Goal: Information Seeking & Learning: Compare options

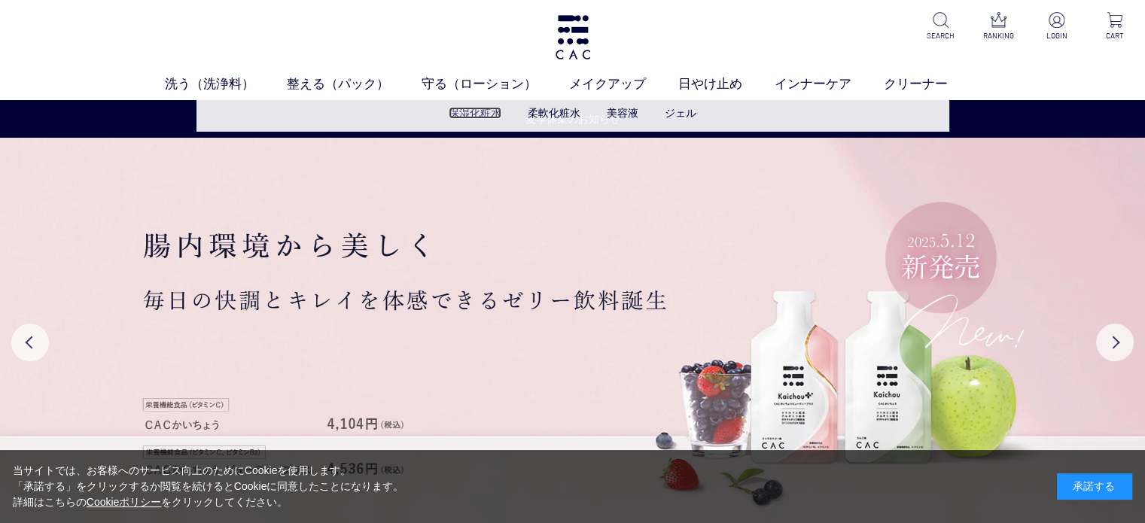
click at [474, 115] on link "保湿化粧水" at bounding box center [475, 113] width 53 height 12
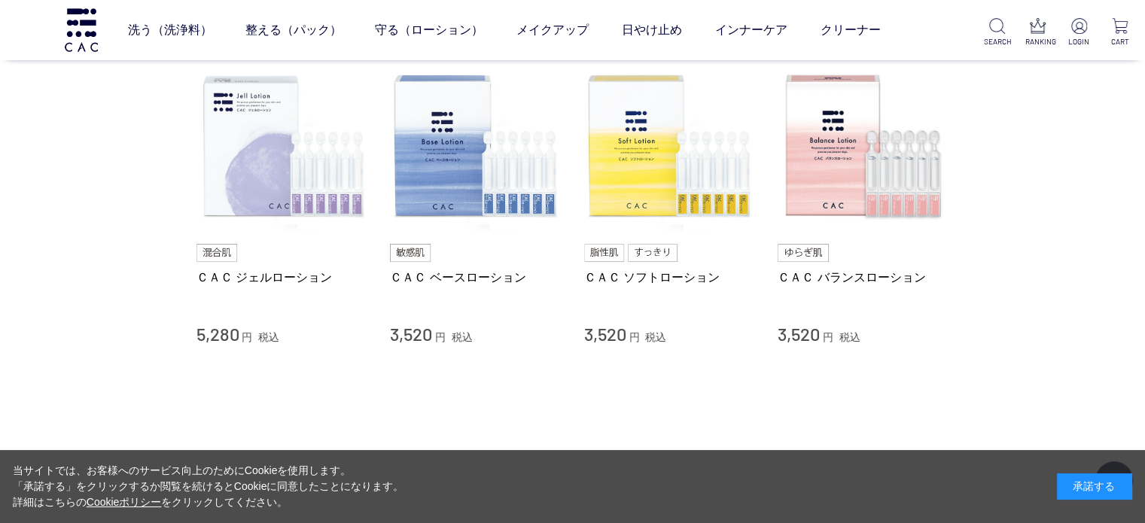
scroll to position [151, 0]
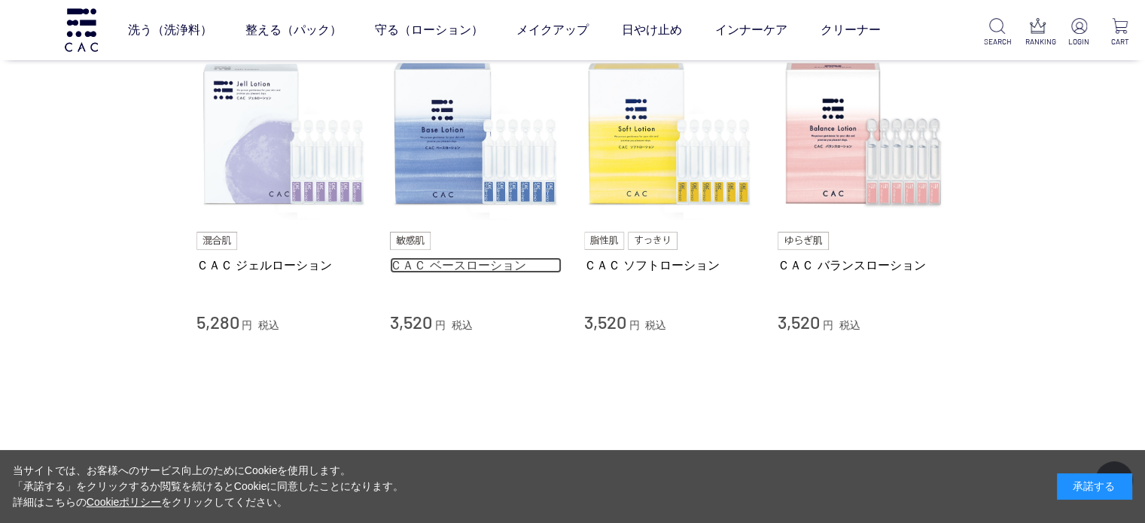
click at [465, 264] on link "ＣＡＣ ベースローション" at bounding box center [476, 266] width 172 height 16
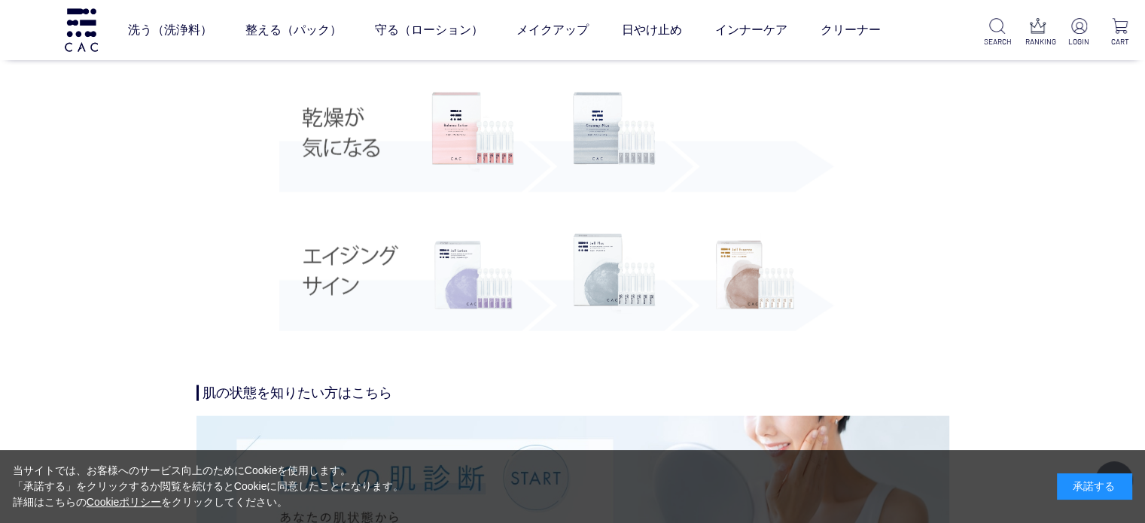
scroll to position [3238, 0]
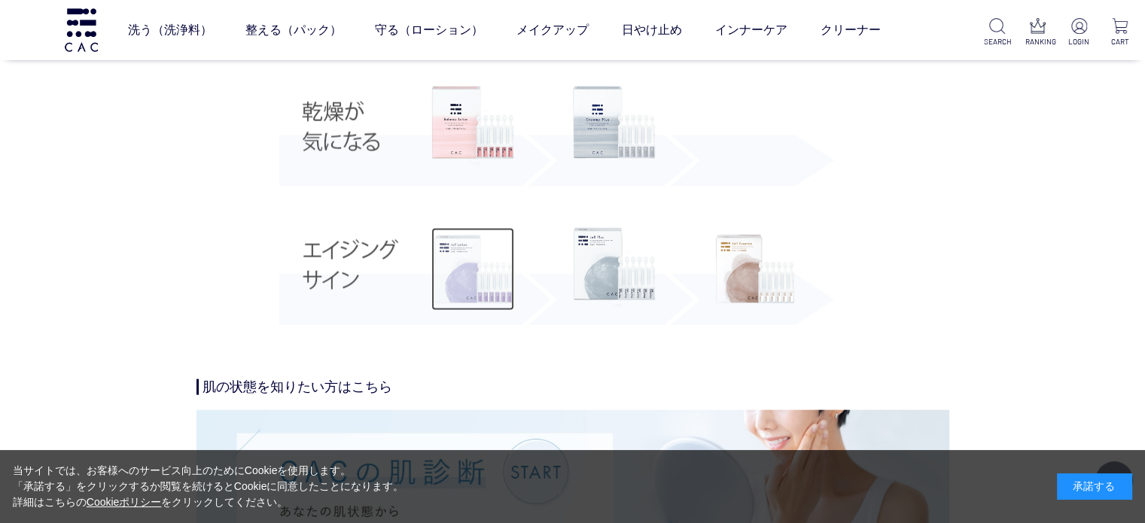
click at [493, 282] on img at bounding box center [472, 269] width 83 height 83
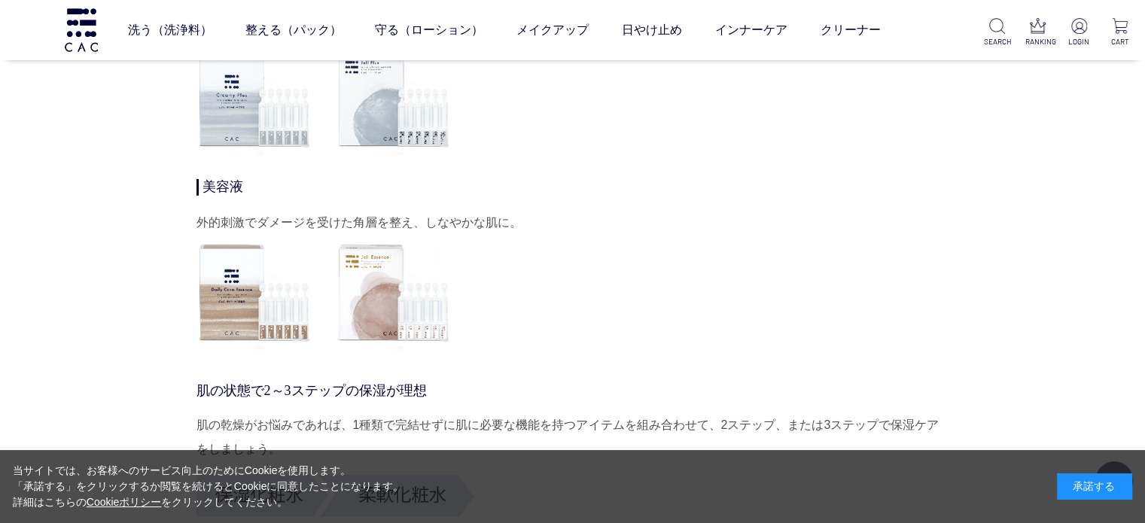
scroll to position [4969, 0]
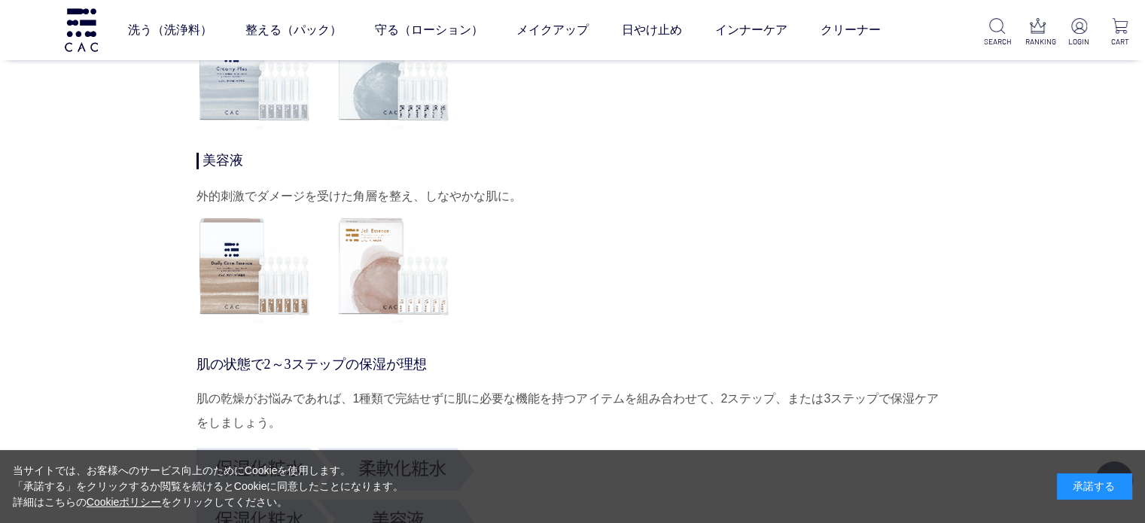
click at [381, 303] on img at bounding box center [394, 267] width 116 height 116
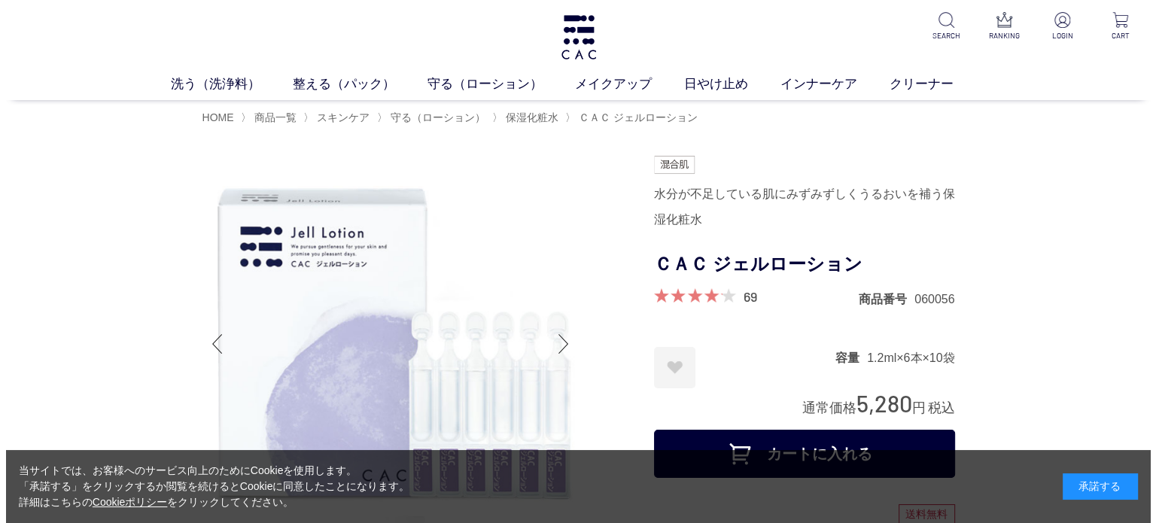
scroll to position [0, 0]
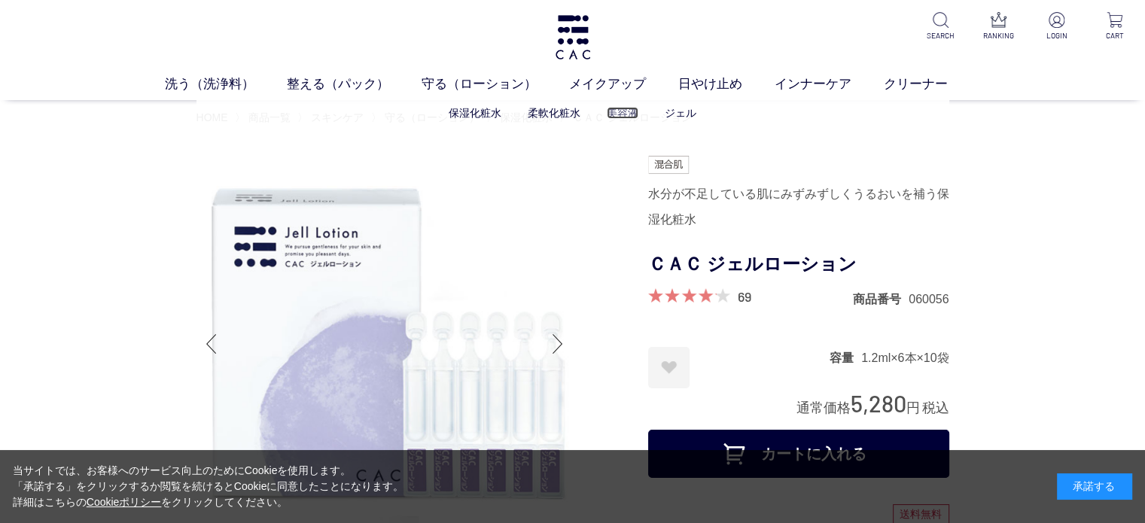
click at [625, 111] on link "美容液" at bounding box center [623, 113] width 32 height 12
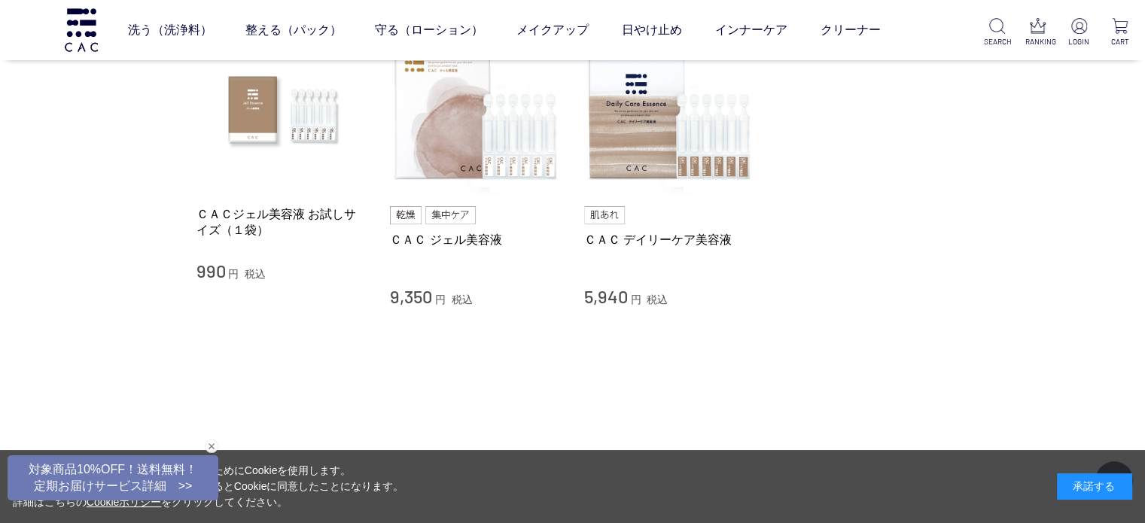
scroll to position [151, 0]
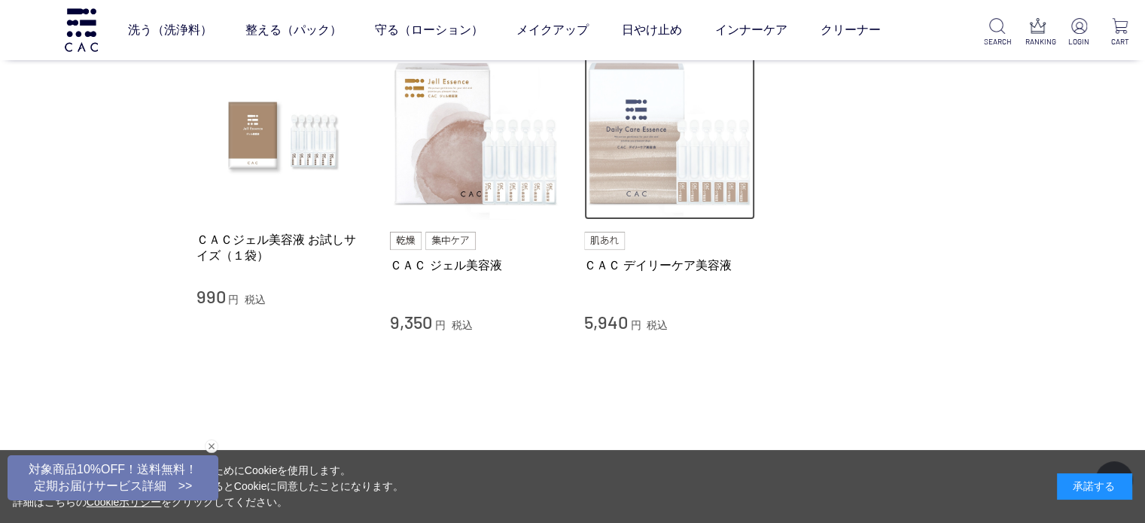
click at [660, 192] on img at bounding box center [670, 135] width 172 height 172
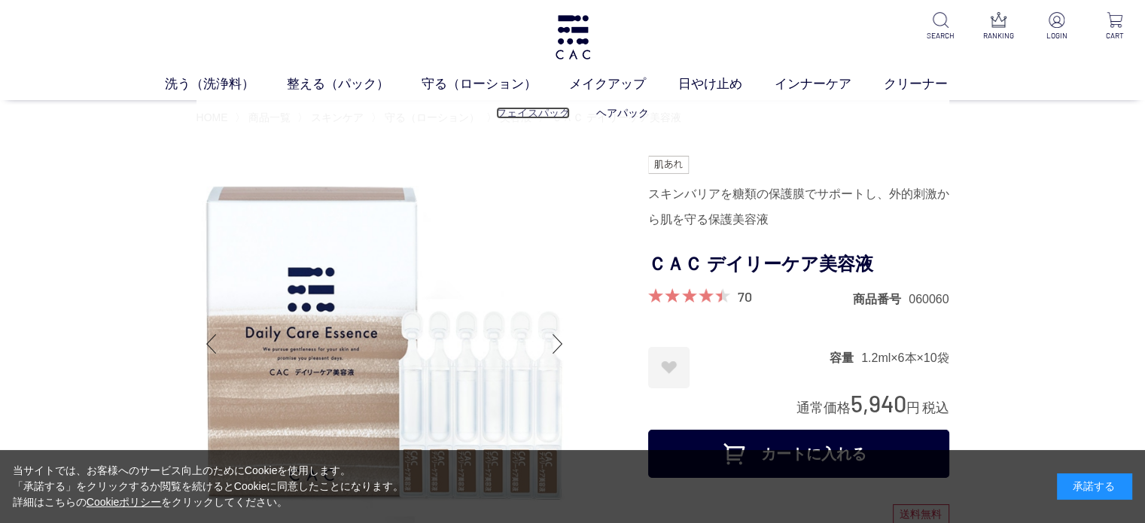
click at [530, 113] on link "フェイスパック" at bounding box center [533, 113] width 74 height 12
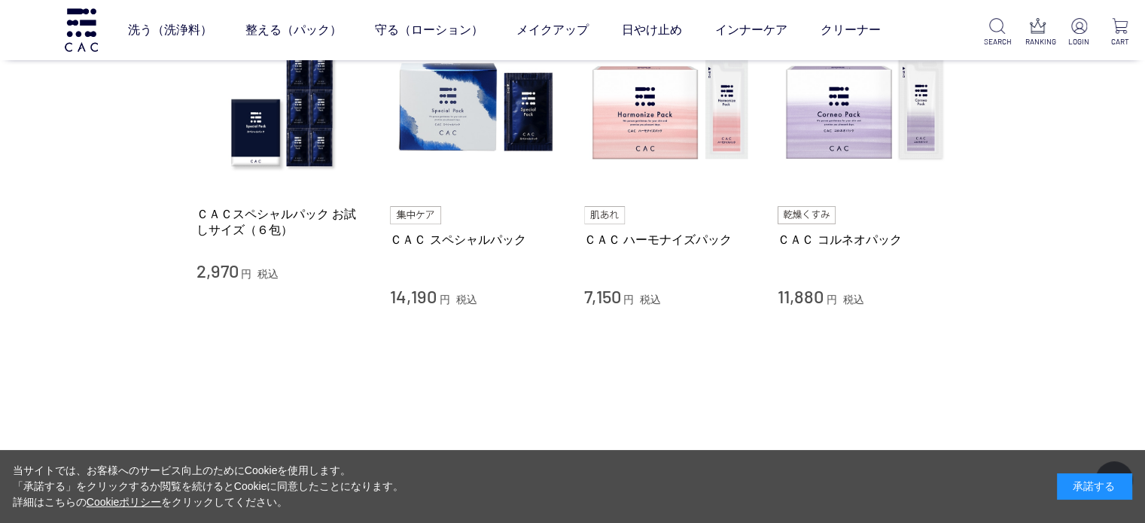
scroll to position [151, 0]
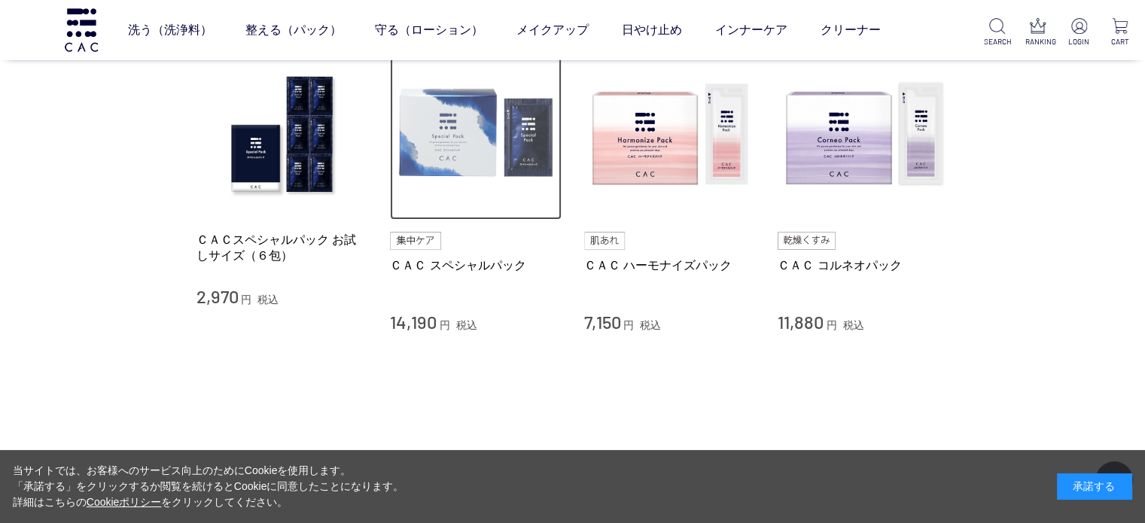
click at [467, 166] on img at bounding box center [476, 135] width 172 height 172
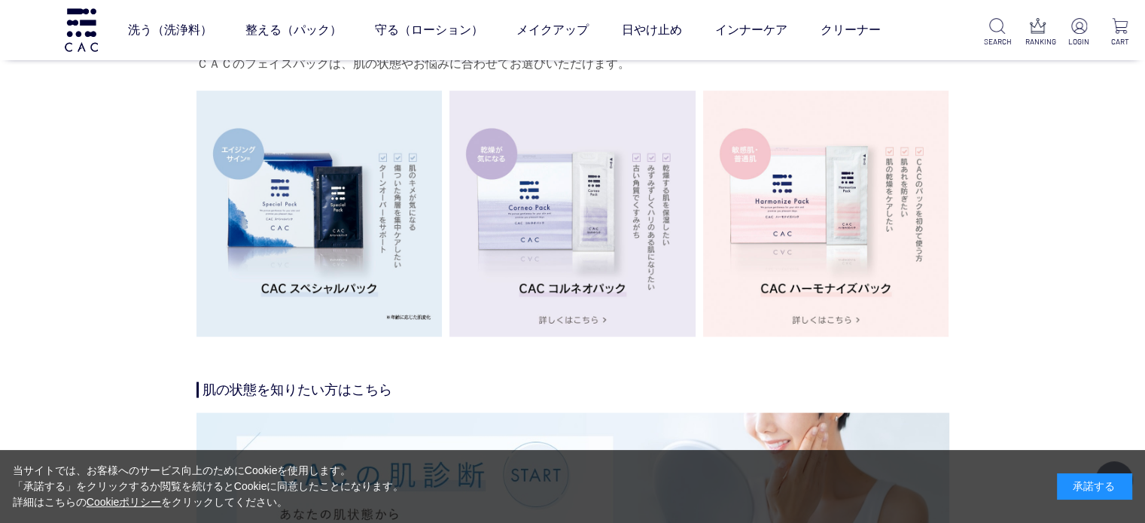
scroll to position [2861, 0]
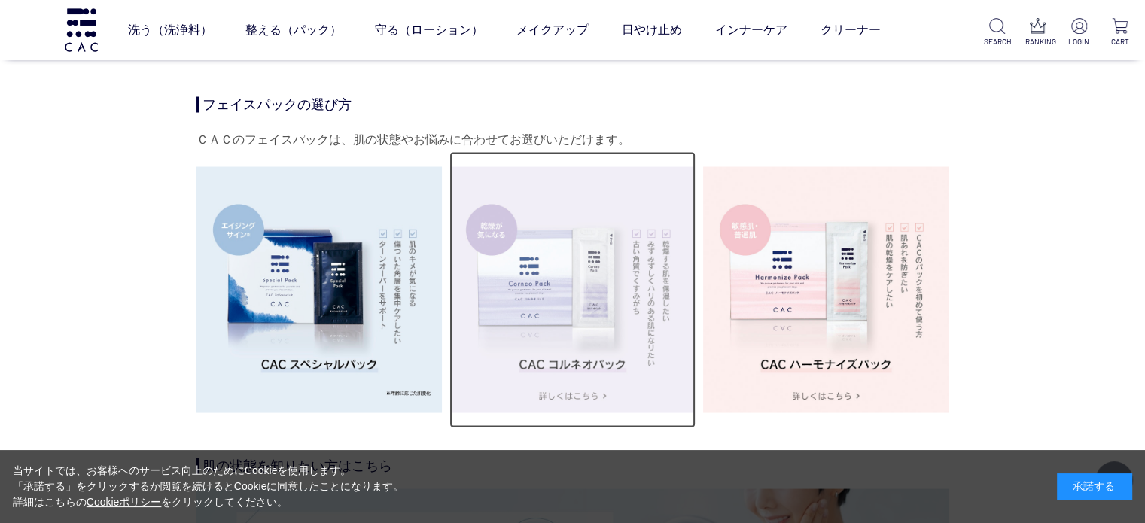
click at [576, 310] on img at bounding box center [572, 289] width 246 height 246
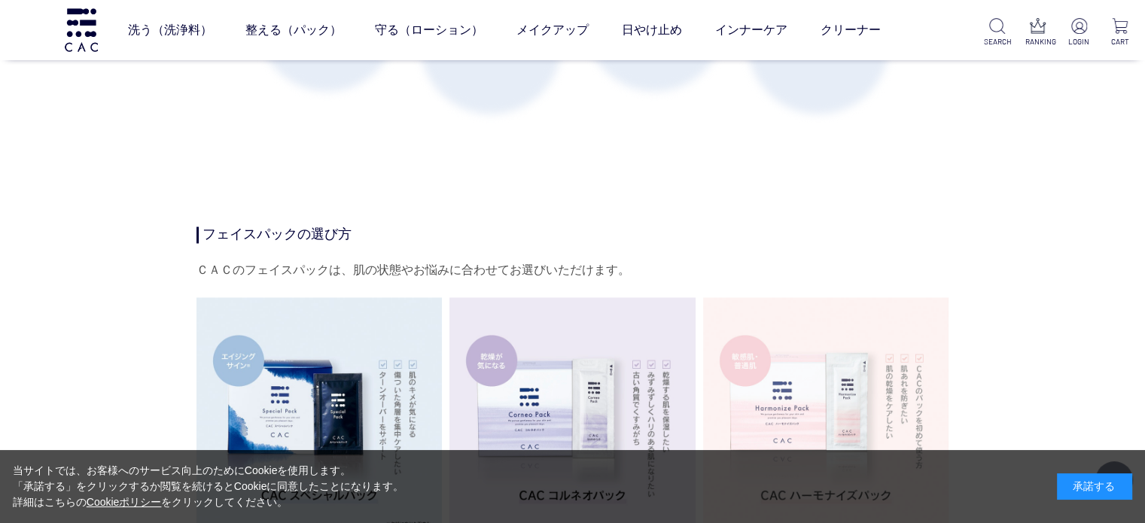
scroll to position [2560, 0]
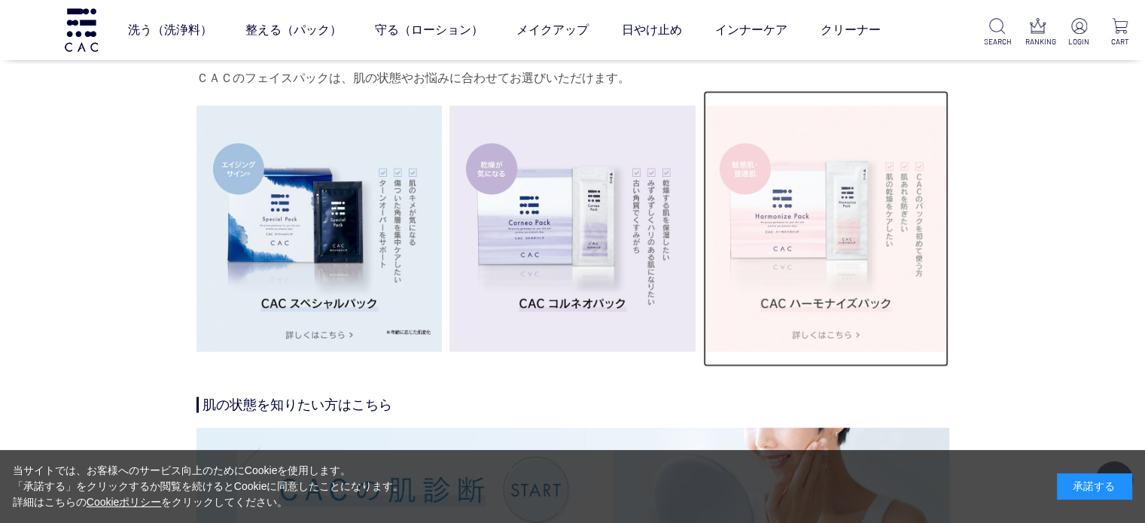
click at [804, 202] on img at bounding box center [826, 228] width 246 height 246
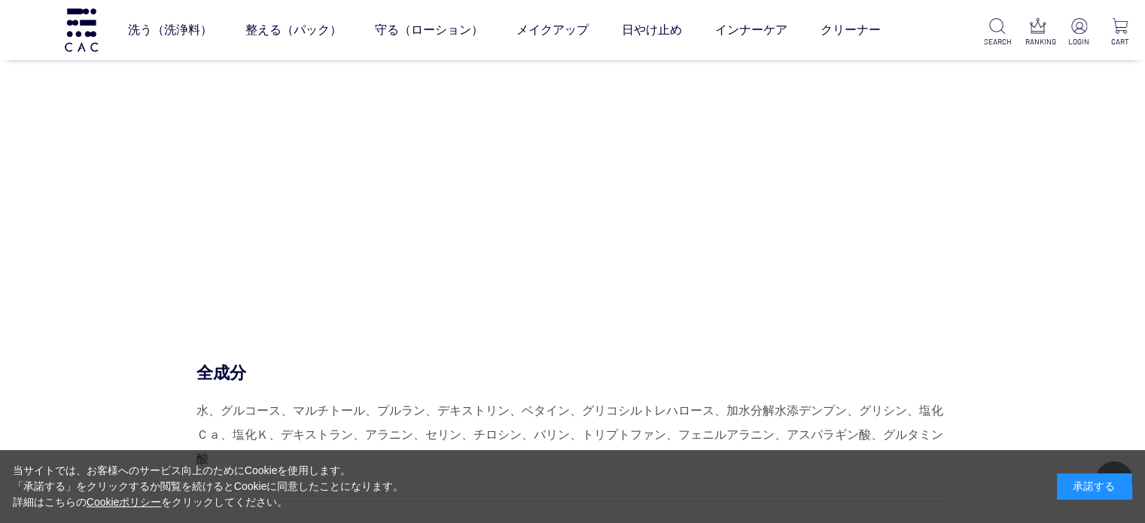
scroll to position [6174, 0]
